Goal: Entertainment & Leisure: Consume media (video, audio)

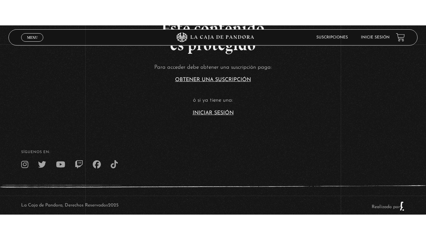
scroll to position [47, 0]
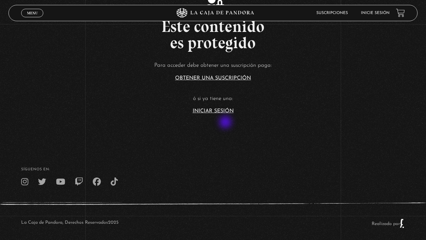
click at [226, 114] on link "Iniciar Sesión" at bounding box center [213, 110] width 41 height 5
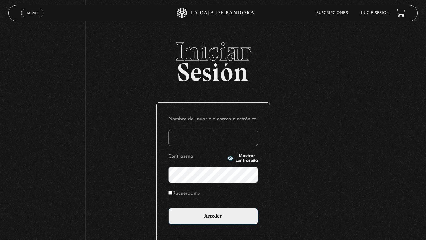
type input "[EMAIL_ADDRESS][DOMAIN_NAME]"
click at [222, 224] on input "Acceder" at bounding box center [213, 216] width 90 height 16
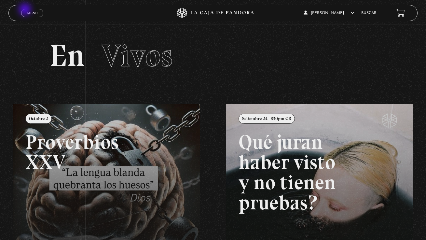
click at [26, 10] on link "Menu Cerrar" at bounding box center [32, 13] width 22 height 8
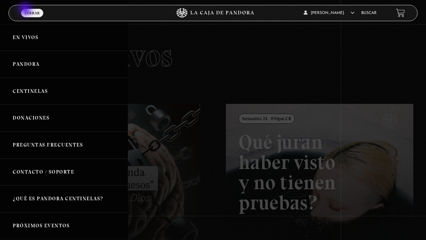
click at [16, 39] on link "En vivos" at bounding box center [64, 37] width 128 height 27
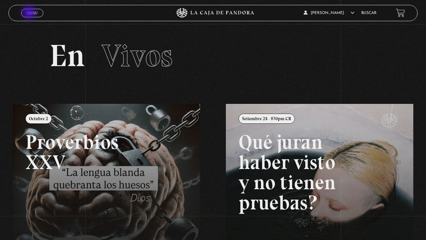
click at [30, 13] on span "Menu" at bounding box center [32, 13] width 11 height 4
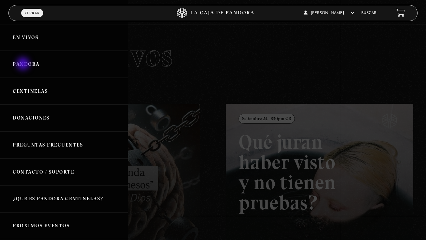
click at [24, 64] on link "Pandora" at bounding box center [64, 64] width 128 height 27
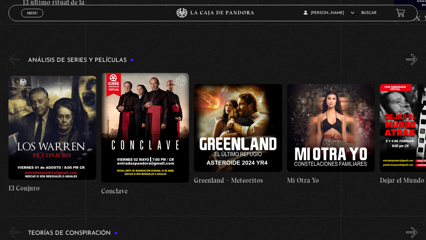
scroll to position [0, 913]
click at [270, 148] on figure at bounding box center [238, 128] width 88 height 88
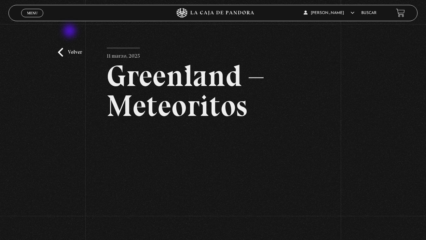
click at [65, 57] on link "Volver" at bounding box center [70, 52] width 24 height 9
click at [67, 57] on link "Volver" at bounding box center [70, 52] width 24 height 9
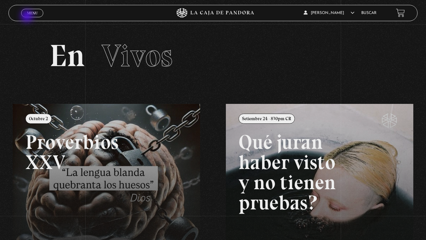
click at [28, 17] on span "Cerrar" at bounding box center [32, 19] width 15 height 5
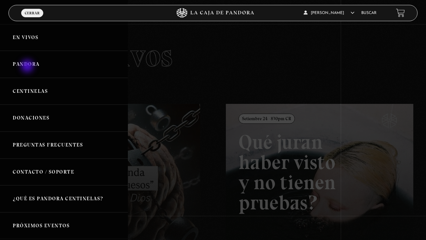
click at [28, 67] on link "Pandora" at bounding box center [64, 64] width 128 height 27
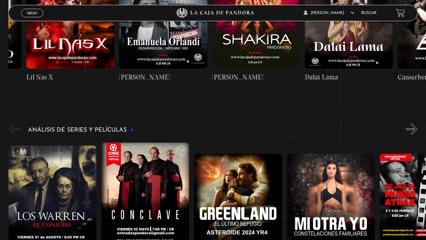
scroll to position [1030, 0]
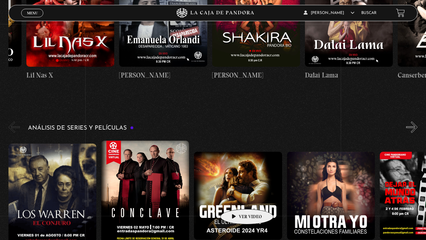
click at [248, 220] on figure at bounding box center [238, 196] width 88 height 88
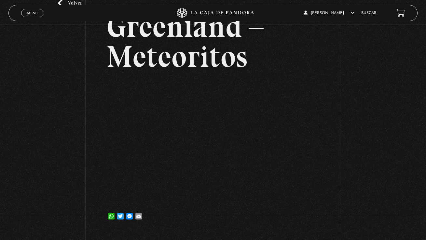
scroll to position [49, 0]
click at [316, 91] on link "Salir" at bounding box center [323, 90] width 50 height 17
